Goal: Task Accomplishment & Management: Complete application form

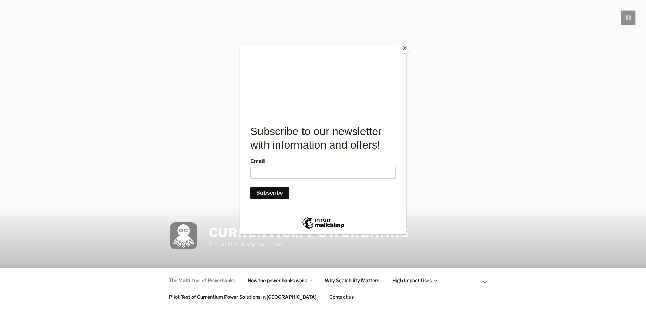
click at [404, 51] on button "Close" at bounding box center [404, 48] width 10 height 10
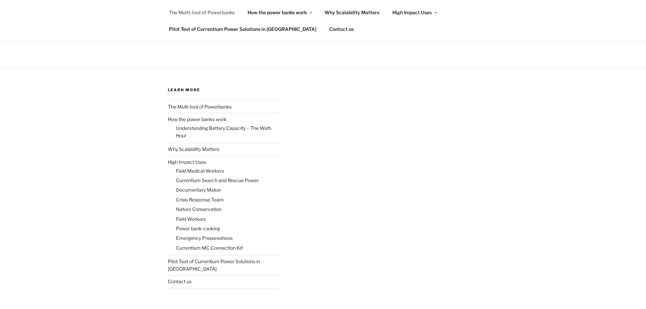
scroll to position [1142, 0]
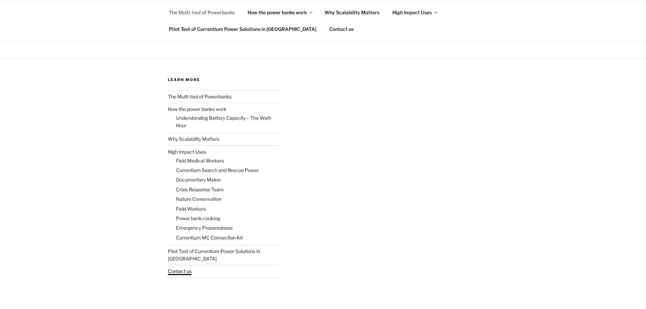
click at [191, 214] on link "Contact us" at bounding box center [180, 271] width 24 height 6
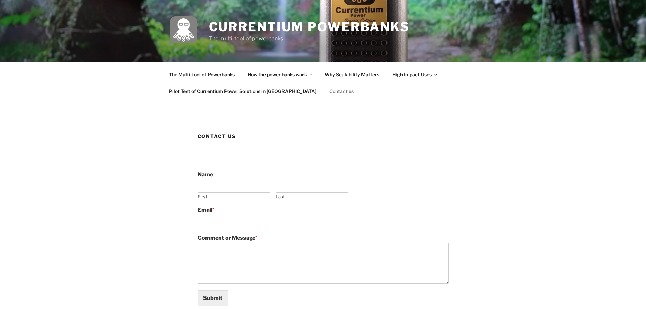
click at [323, 95] on link "Contact us" at bounding box center [341, 91] width 36 height 17
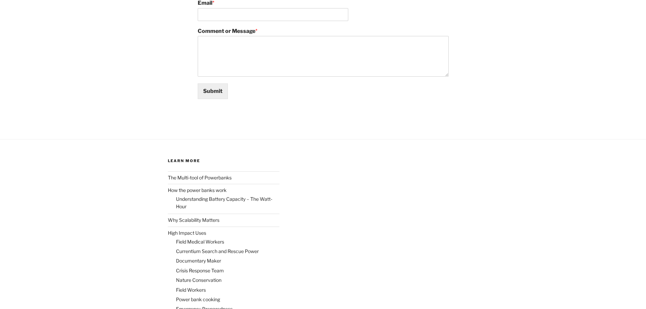
scroll to position [51, 0]
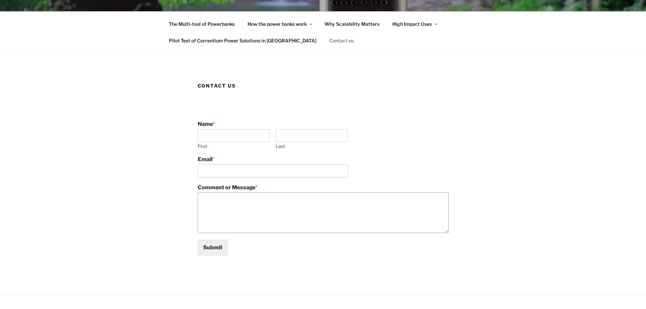
drag, startPoint x: 339, startPoint y: 212, endPoint x: 349, endPoint y: 212, distance: 10.2
click at [339, 212] on textarea "Comment or Message *" at bounding box center [323, 212] width 251 height 41
